Goal: Task Accomplishment & Management: Manage account settings

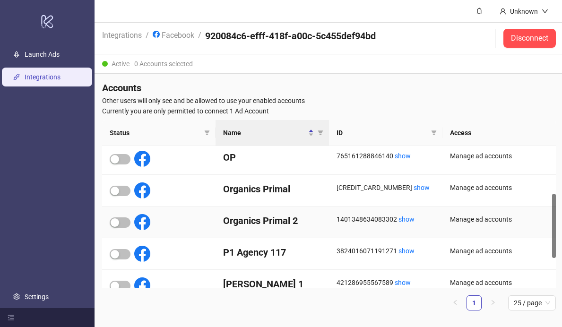
scroll to position [105, 0]
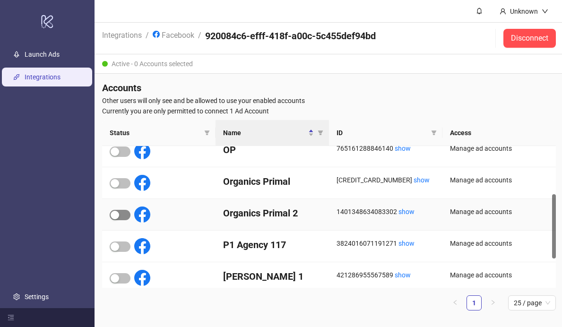
click at [119, 214] on button "button" at bounding box center [120, 215] width 21 height 10
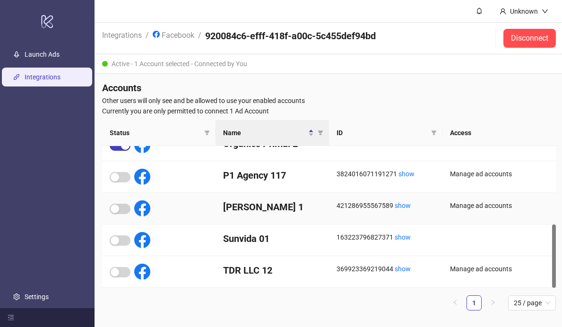
scroll to position [175, 0]
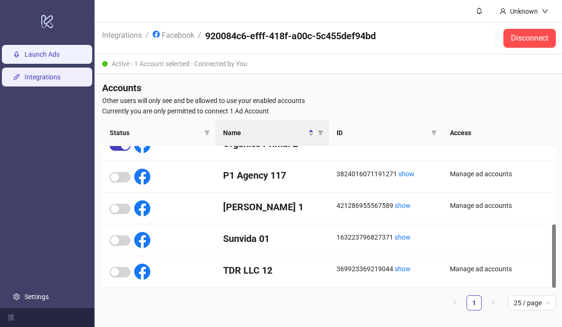
click at [50, 57] on link "Launch Ads" at bounding box center [42, 55] width 35 height 8
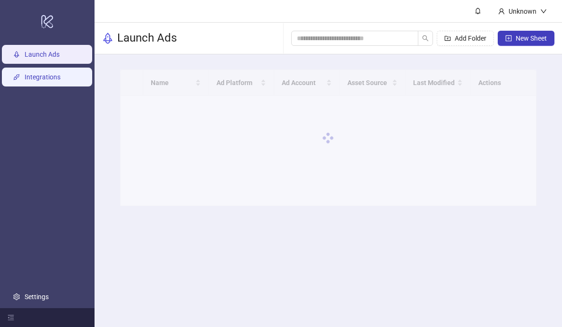
click at [51, 74] on link "Integrations" at bounding box center [43, 77] width 36 height 8
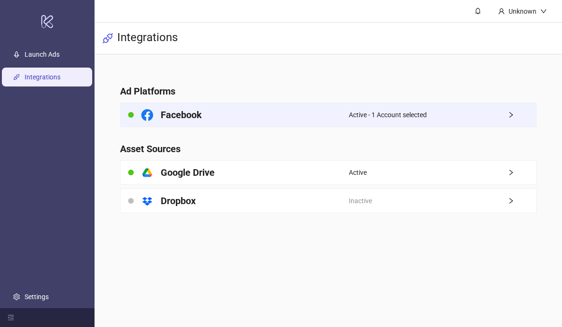
click at [208, 120] on div "Facebook" at bounding box center [234, 115] width 228 height 24
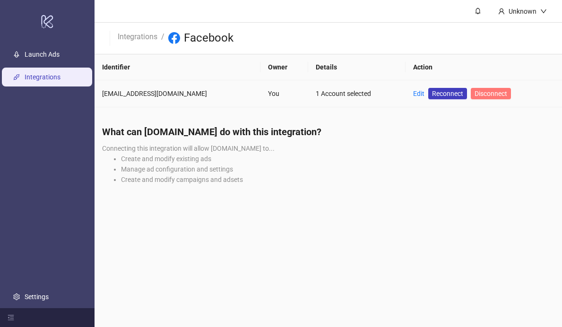
click at [493, 94] on span "Disconnect" at bounding box center [490, 94] width 33 height 8
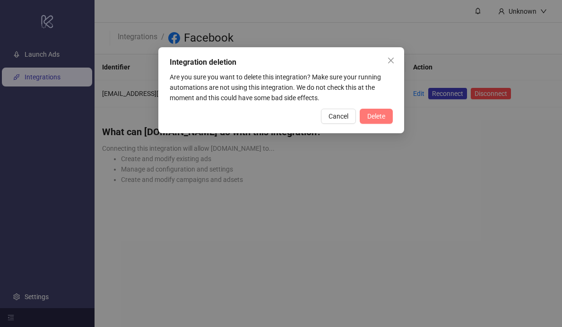
click at [362, 118] on button "Delete" at bounding box center [375, 116] width 33 height 15
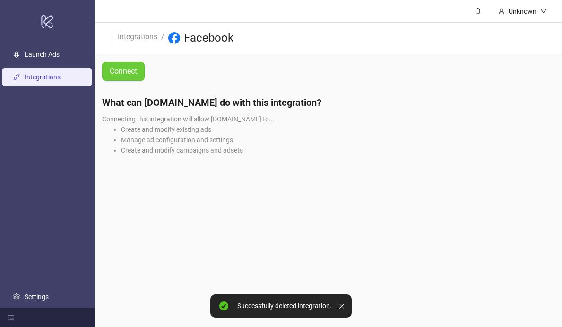
click at [134, 69] on span "Connect" at bounding box center [123, 71] width 27 height 12
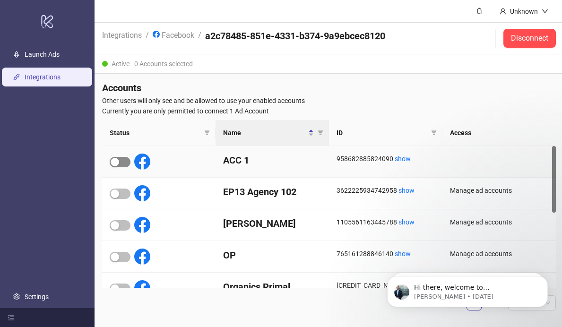
click at [115, 162] on div "button" at bounding box center [115, 162] width 9 height 9
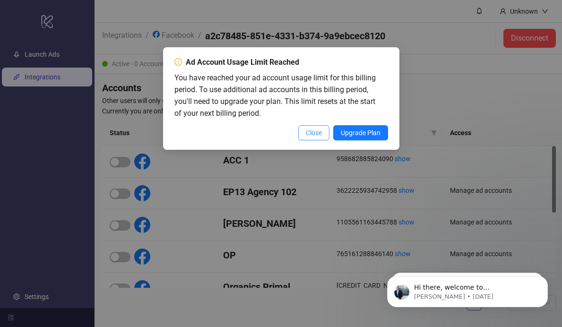
click at [306, 131] on span "Close" at bounding box center [314, 133] width 16 height 8
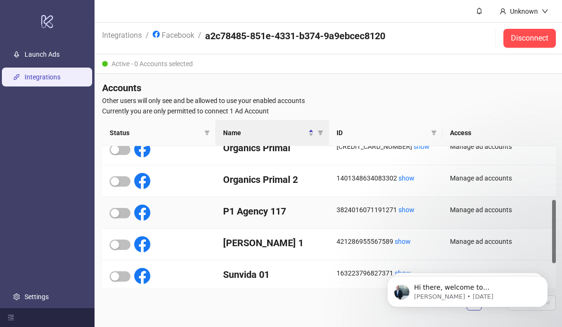
scroll to position [113, 0]
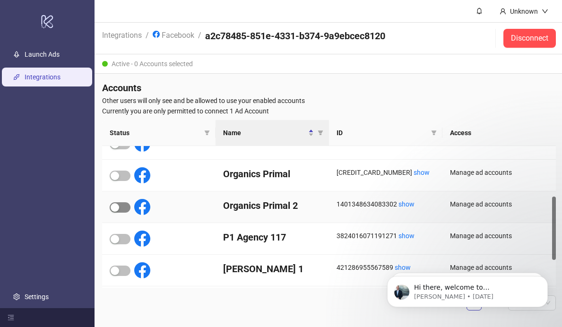
click at [116, 206] on div "button" at bounding box center [115, 207] width 9 height 9
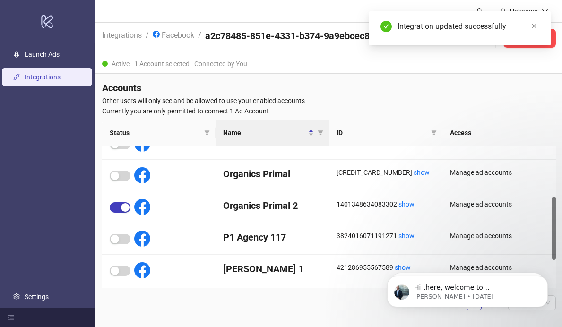
click at [292, 51] on nav "Integrations / Facebook / a2c78485-851e-4331-b374-9a9ebcec8120" at bounding box center [243, 38] width 283 height 31
click at [123, 41] on li "Integrations" at bounding box center [122, 38] width 40 height 18
click at [123, 33] on link "Integrations" at bounding box center [121, 34] width 43 height 10
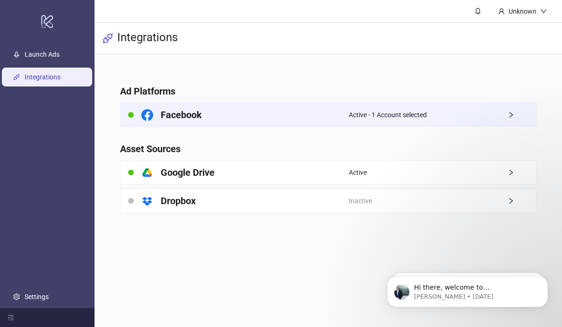
click at [272, 105] on div "Facebook" at bounding box center [234, 115] width 228 height 24
